Goal: Task Accomplishment & Management: Complete application form

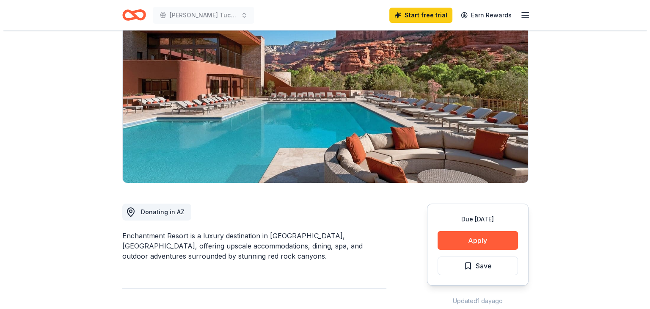
scroll to position [127, 0]
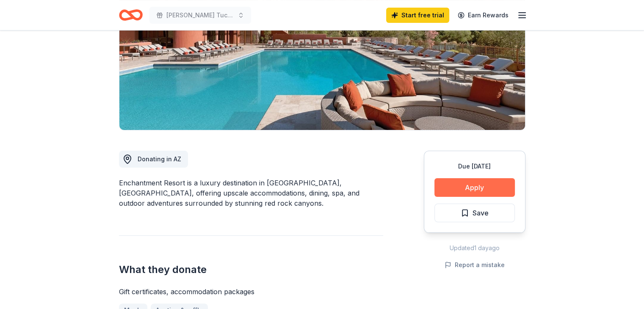
click at [473, 188] on button "Apply" at bounding box center [474, 187] width 80 height 19
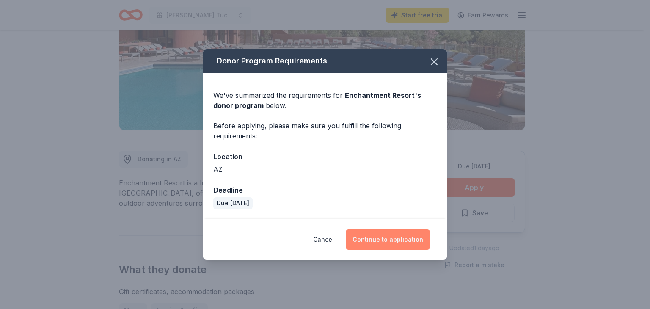
click at [411, 239] on button "Continue to application" at bounding box center [388, 239] width 84 height 20
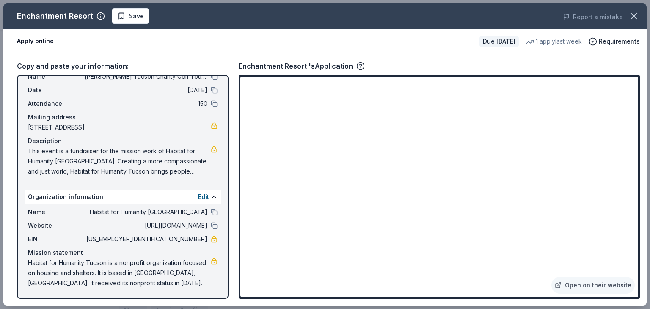
scroll to position [0, 0]
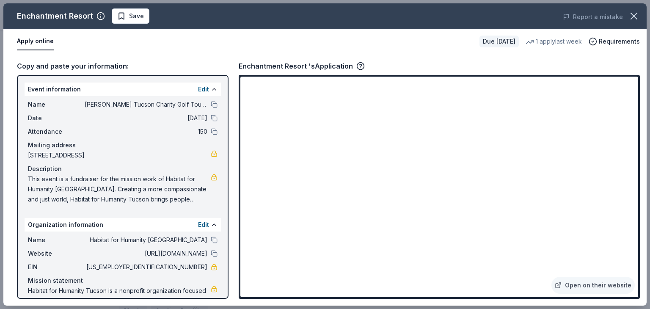
click at [31, 36] on button "Apply online" at bounding box center [35, 42] width 37 height 18
click at [211, 105] on button at bounding box center [214, 104] width 7 height 7
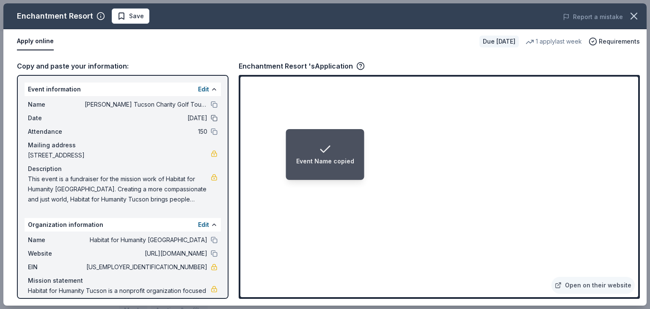
click at [211, 118] on button at bounding box center [214, 118] width 7 height 7
click at [211, 131] on button at bounding box center [214, 131] width 7 height 7
click at [211, 240] on button at bounding box center [214, 240] width 7 height 7
drag, startPoint x: 29, startPoint y: 87, endPoint x: 134, endPoint y: 132, distance: 114.3
click at [134, 132] on div "Event information Edit Name [PERSON_NAME] Tucson Charity Golf Tournament for Ha…" at bounding box center [123, 145] width 196 height 125
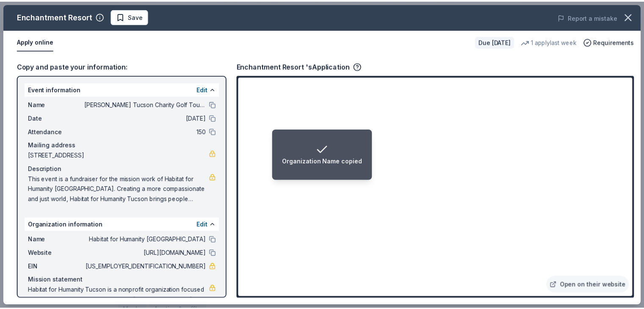
scroll to position [28, 0]
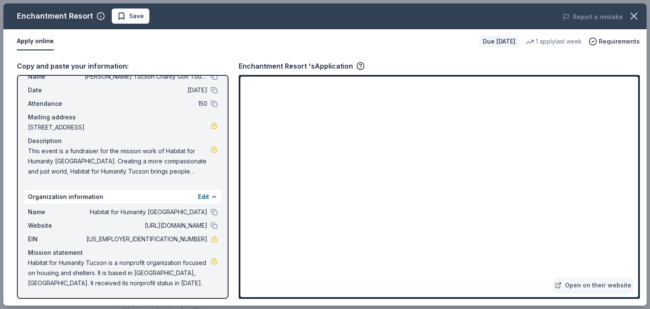
drag, startPoint x: 131, startPoint y: 281, endPoint x: 62, endPoint y: 275, distance: 69.7
click at [62, 275] on span "Habitat for Humanity Tucson is a nonprofit organization focused on housing and …" at bounding box center [119, 273] width 183 height 30
click at [62, 273] on span "Habitat for Humanity Tucson is a nonprofit organization focused on housing and …" at bounding box center [119, 273] width 183 height 30
drag, startPoint x: 29, startPoint y: 261, endPoint x: 72, endPoint y: 260, distance: 43.2
click at [72, 260] on span "Habitat for Humanity Tucson is a nonprofit organization focused on housing and …" at bounding box center [119, 273] width 183 height 30
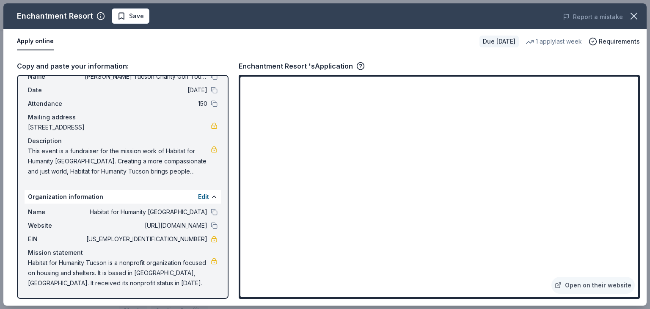
click at [239, 217] on div "Open on their website" at bounding box center [439, 187] width 401 height 224
click at [633, 16] on icon "button" at bounding box center [634, 16] width 6 height 6
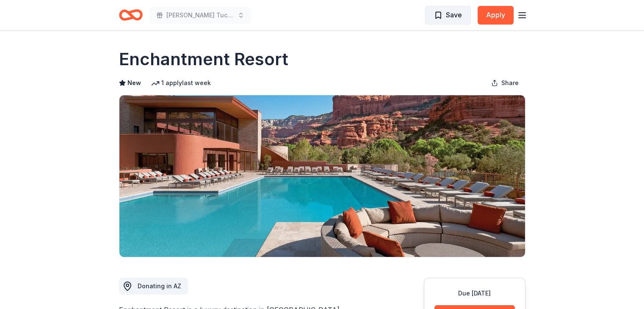
click at [446, 12] on span "Save" at bounding box center [454, 14] width 16 height 11
click at [132, 12] on icon "Home" at bounding box center [134, 15] width 13 height 8
